Goal: Transaction & Acquisition: Purchase product/service

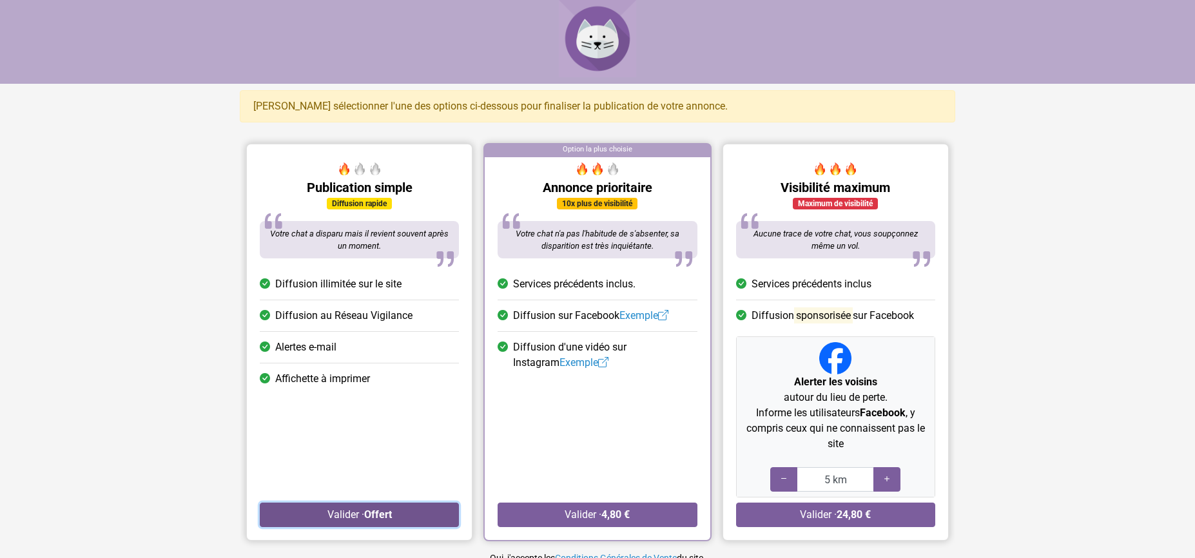
click at [336, 512] on button "Valider · Offert" at bounding box center [359, 515] width 199 height 24
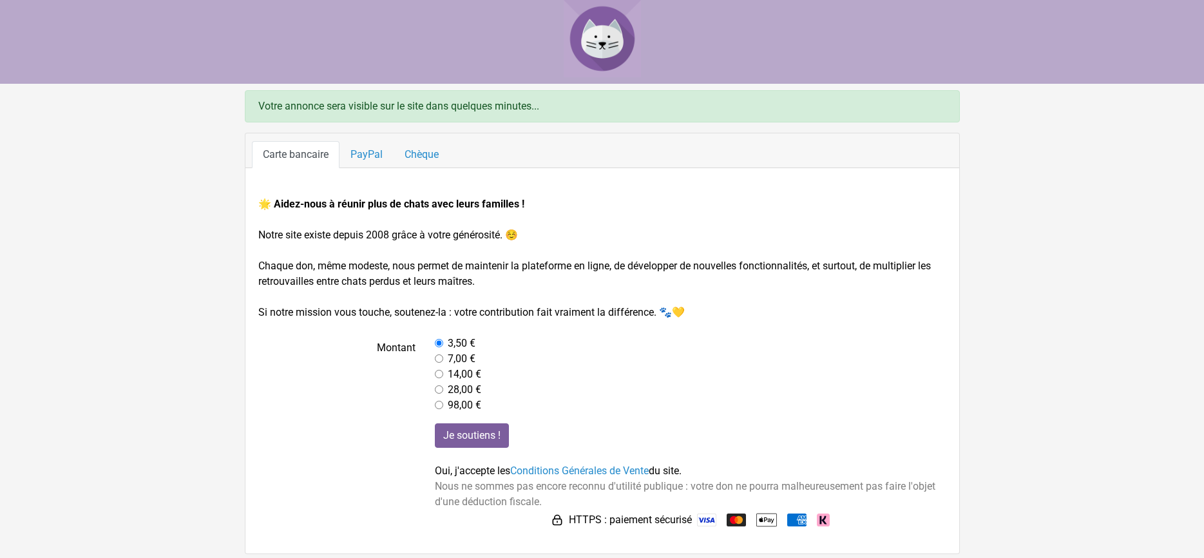
click at [441, 404] on input "radio" at bounding box center [439, 405] width 8 height 8
radio input "true"
click at [439, 343] on input "radio" at bounding box center [439, 343] width 8 height 8
radio input "true"
click at [468, 290] on form "🌟 Aidez-nous à réunir plus de chats avec leurs familles ! Notre site existe dep…" at bounding box center [602, 364] width 688 height 334
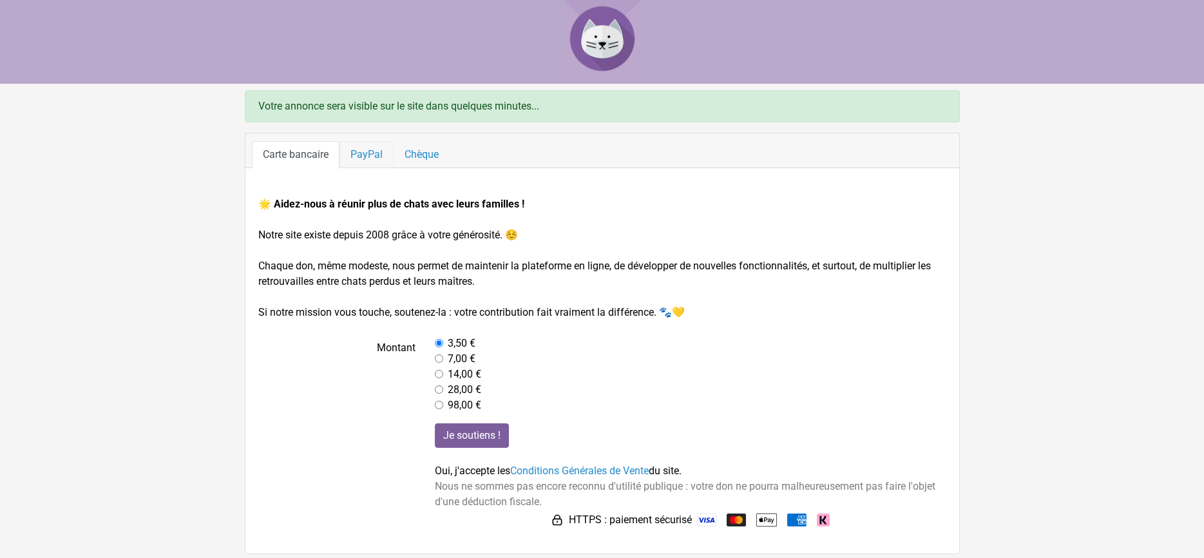
click at [376, 158] on link "PayPal" at bounding box center [367, 154] width 54 height 27
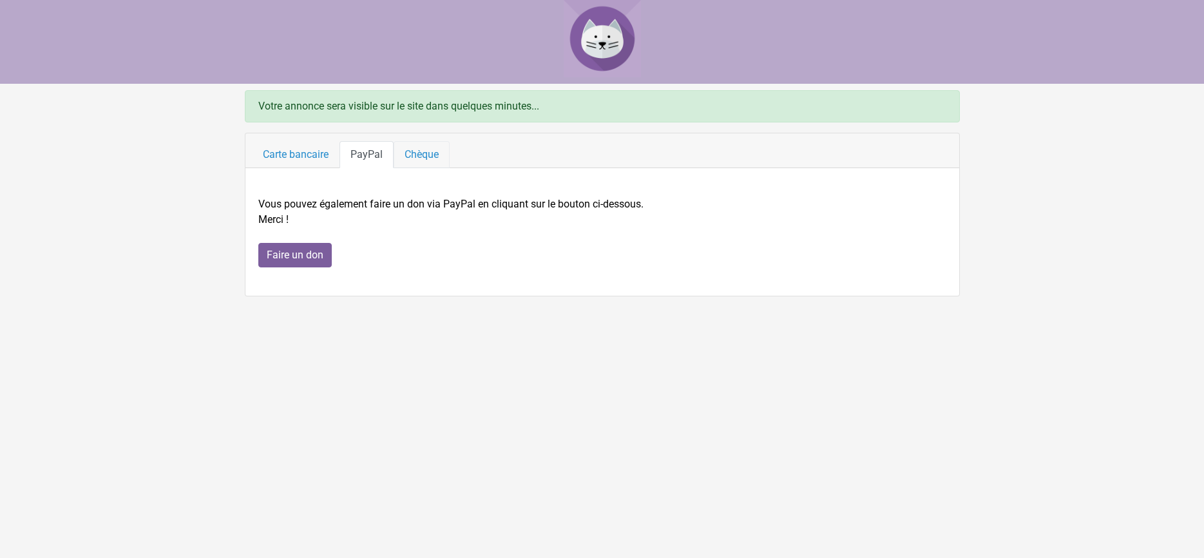
click at [424, 153] on link "Chèque" at bounding box center [422, 154] width 56 height 27
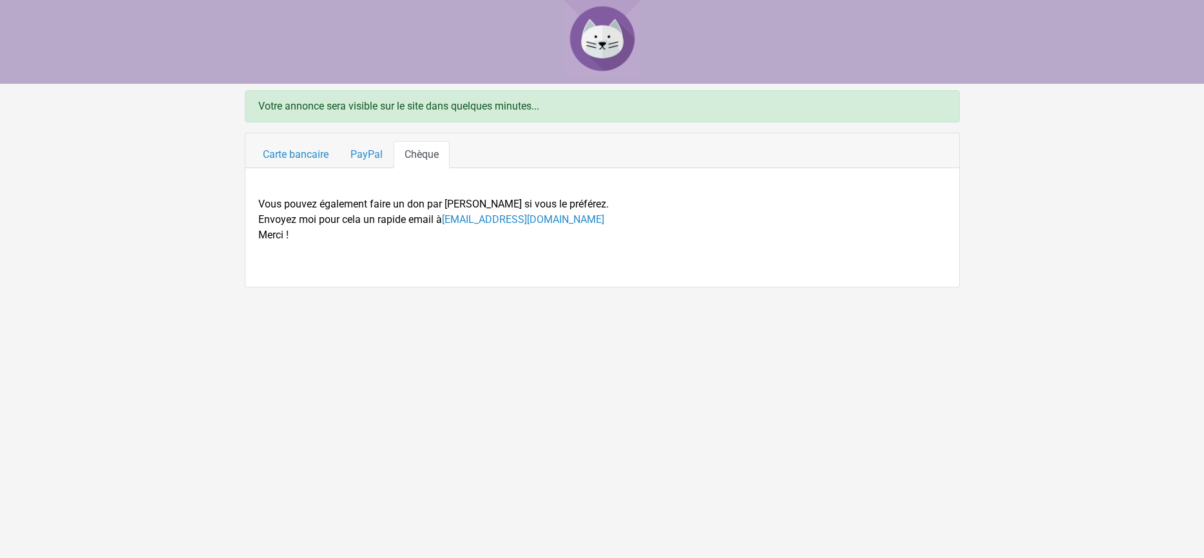
click at [593, 52] on img at bounding box center [602, 38] width 77 height 77
